Goal: Entertainment & Leisure: Consume media (video, audio)

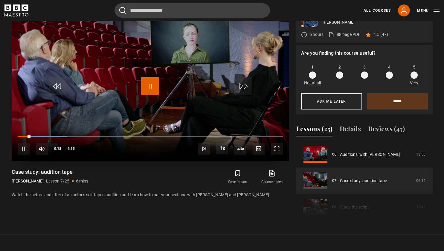
click at [149, 85] on span "Video Player" at bounding box center [150, 86] width 18 height 18
click at [144, 83] on span "Video Player" at bounding box center [150, 86] width 18 height 18
click at [276, 148] on span "Video Player" at bounding box center [277, 148] width 12 height 12
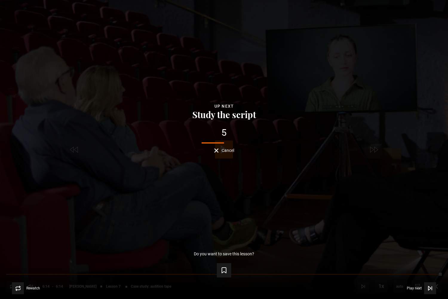
click at [217, 151] on button "Cancel" at bounding box center [224, 150] width 20 height 4
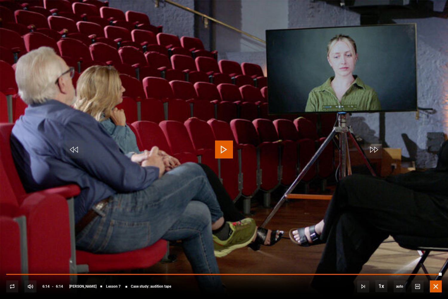
click at [431, 250] on span "Video Player" at bounding box center [436, 286] width 12 height 12
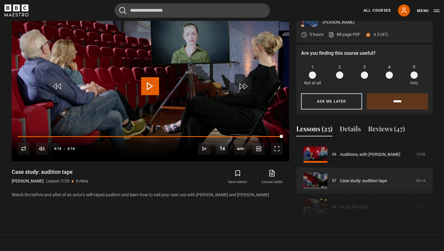
click at [432, 166] on div "Acting [PERSON_NAME] 5 hours 88 page PDF (opens in new tab) 4.5 (47) Are you fi…" at bounding box center [222, 113] width 430 height 217
click at [240, 91] on span "Video Player" at bounding box center [243, 86] width 18 height 18
click at [204, 151] on span "Video Player" at bounding box center [204, 148] width 12 height 12
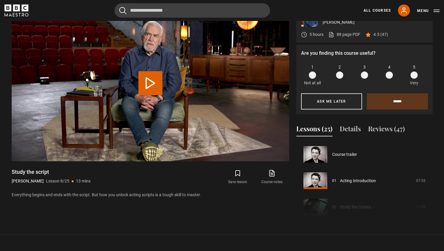
scroll to position [184, 0]
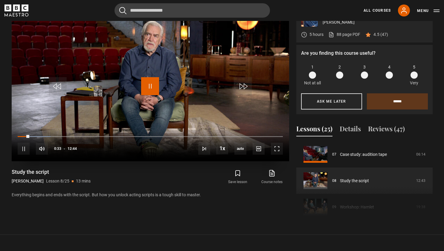
click at [146, 85] on span "Video Player" at bounding box center [150, 86] width 18 height 18
click at [152, 97] on video "Video Player" at bounding box center [150, 83] width 277 height 156
click at [272, 149] on span "Video Player" at bounding box center [277, 148] width 12 height 12
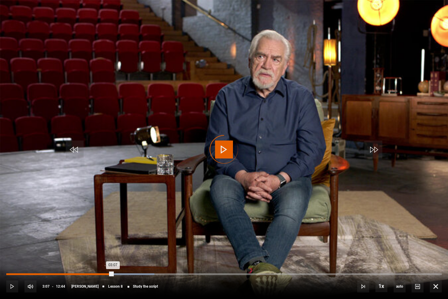
click at [113, 250] on div "Loaded : 34.03% 03:07 03:07" at bounding box center [223, 277] width 435 height 1
click at [105, 250] on div "03:10" at bounding box center [60, 274] width 109 height 2
click at [98, 250] on div "Loaded : 25.52% 02:40 02:54" at bounding box center [223, 274] width 435 height 2
click at [89, 250] on div "Loaded : 26.83% 02:24 02:24" at bounding box center [223, 274] width 435 height 2
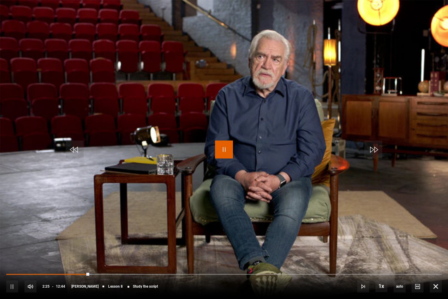
click at [221, 149] on span "Video Player" at bounding box center [224, 149] width 18 height 18
click at [436, 250] on span "Video Player" at bounding box center [436, 286] width 12 height 12
